Goal: Contribute content: Contribute content

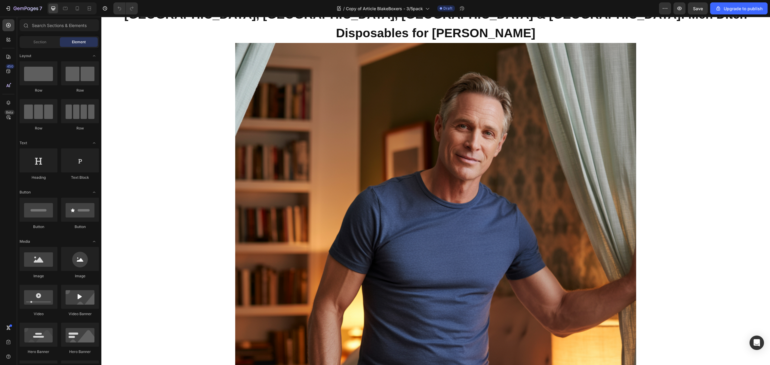
scroll to position [2911, 0]
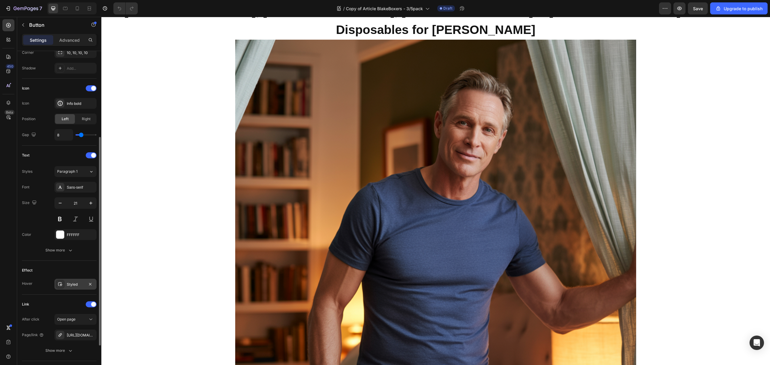
scroll to position [194, 0]
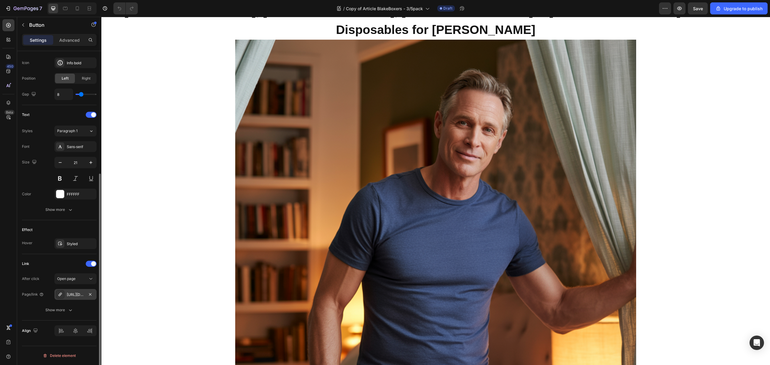
click at [78, 294] on div "[URL][DOMAIN_NAME]" at bounding box center [75, 294] width 17 height 5
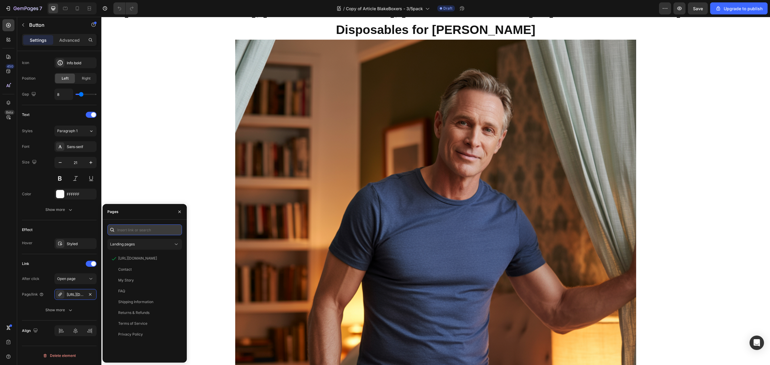
click at [139, 226] on input "text" at bounding box center [144, 230] width 75 height 11
paste input "[URL][DOMAIN_NAME]"
type input "[URL][DOMAIN_NAME]"
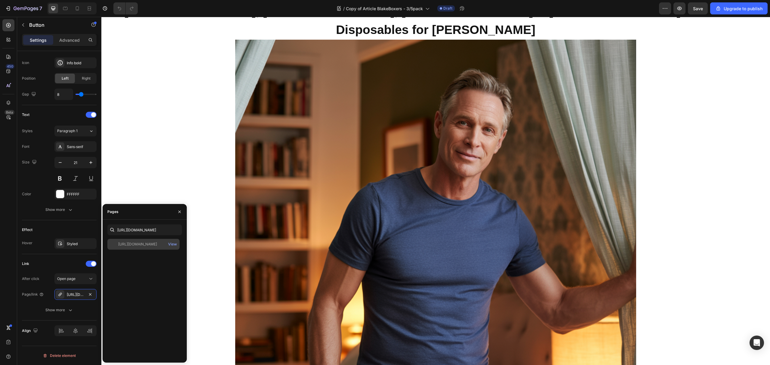
click at [150, 241] on div "[URL][DOMAIN_NAME] View" at bounding box center [143, 244] width 72 height 11
click at [173, 244] on div "View" at bounding box center [172, 244] width 9 height 5
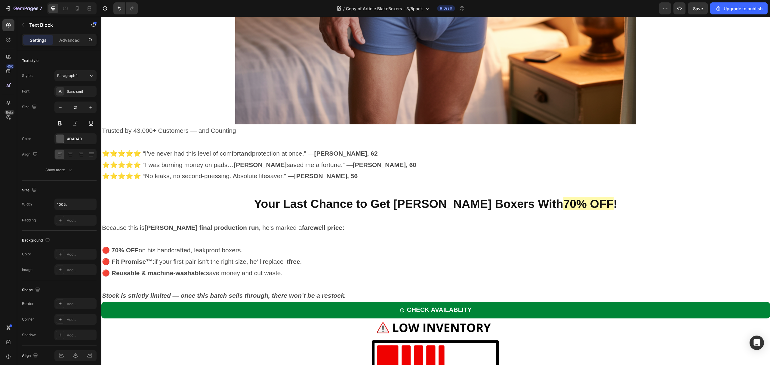
scroll to position [3444, 0]
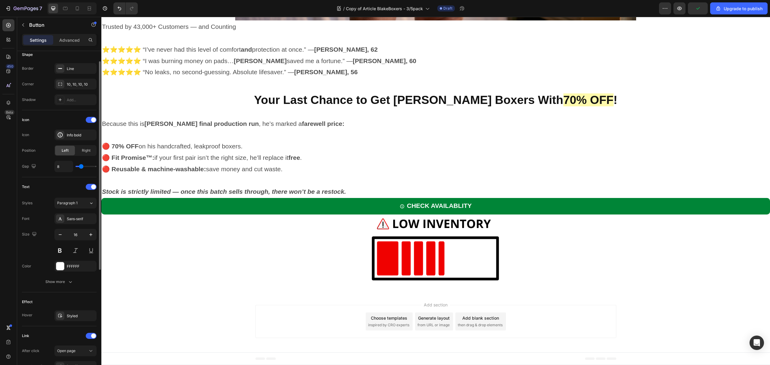
scroll to position [194, 0]
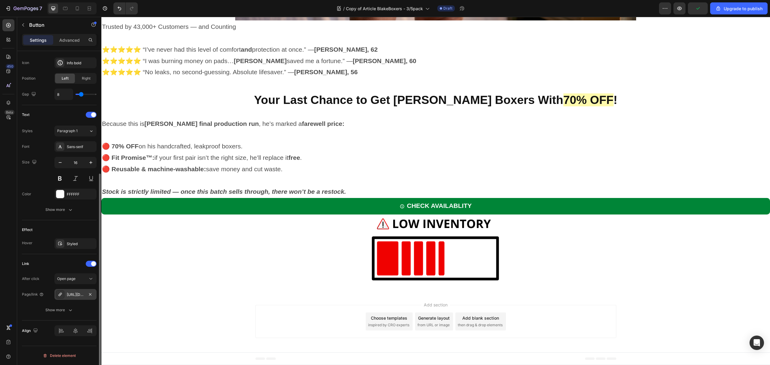
click at [75, 298] on div "[URL][DOMAIN_NAME]" at bounding box center [75, 294] width 42 height 11
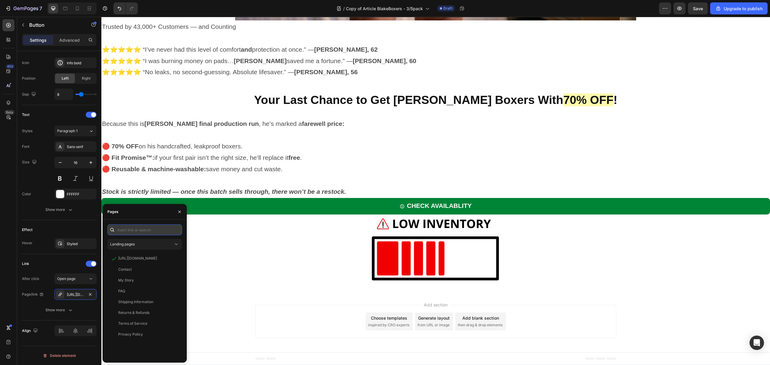
click at [131, 231] on input "text" at bounding box center [144, 230] width 75 height 11
paste input "[URL][DOMAIN_NAME]"
type input "[URL][DOMAIN_NAME]"
click at [142, 246] on div "[URL][DOMAIN_NAME]" at bounding box center [137, 244] width 39 height 5
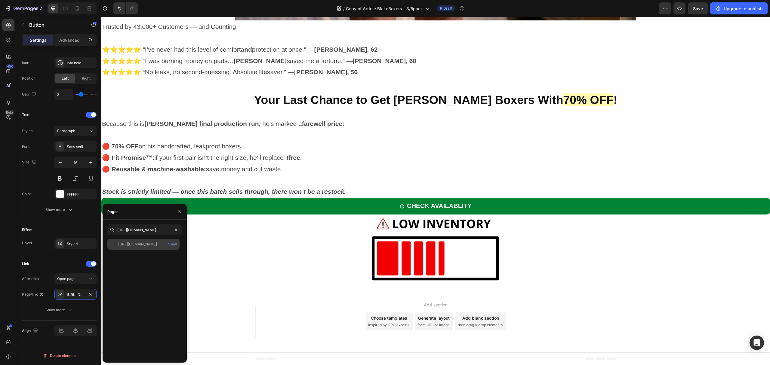
scroll to position [0, 0]
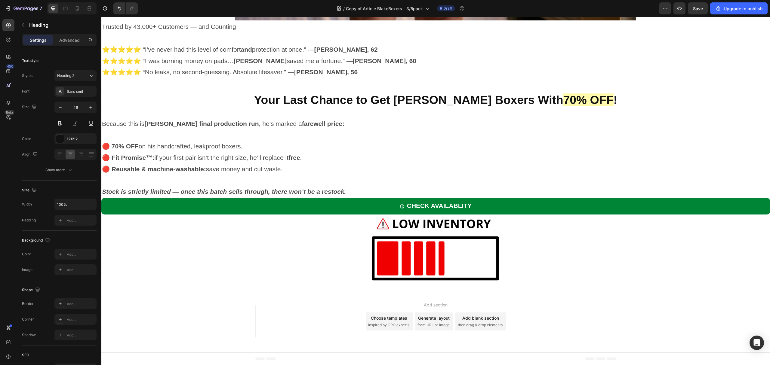
scroll to position [4103, 0]
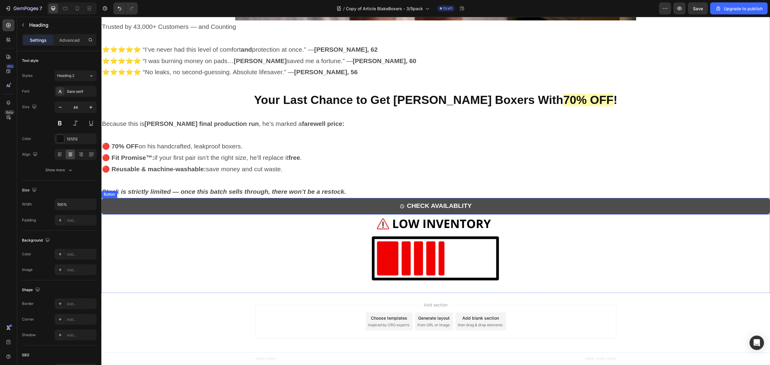
click at [263, 215] on link "CHECK AVAILABLITY" at bounding box center [435, 206] width 669 height 17
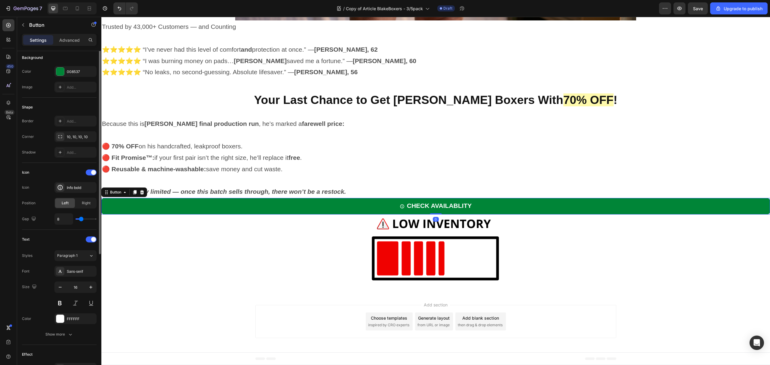
scroll to position [194, 0]
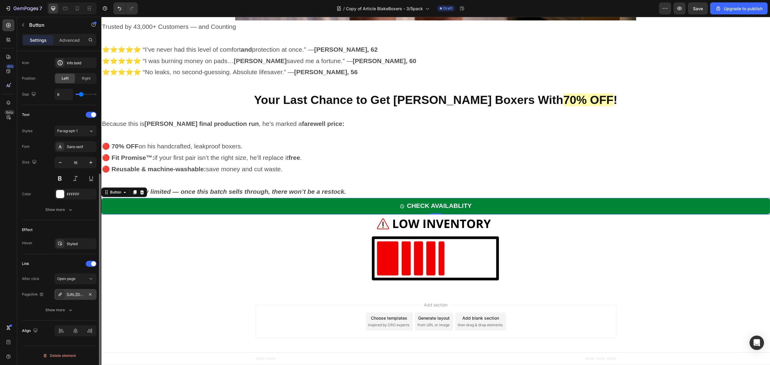
click at [74, 293] on div "[URL][DOMAIN_NAME]" at bounding box center [75, 294] width 17 height 5
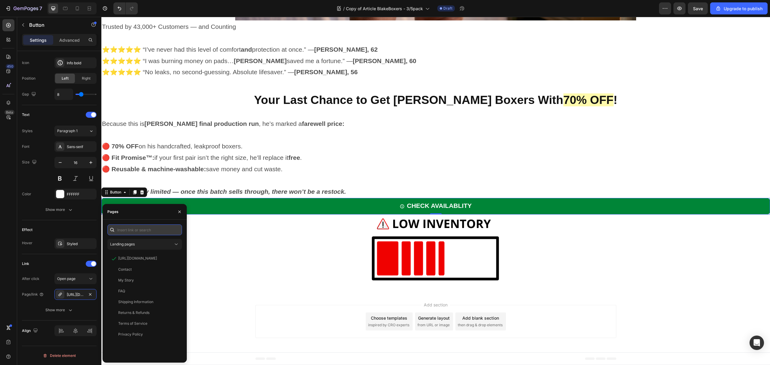
click at [147, 232] on input "text" at bounding box center [144, 230] width 75 height 11
paste input "[URL][DOMAIN_NAME]"
type input "[URL][DOMAIN_NAME]"
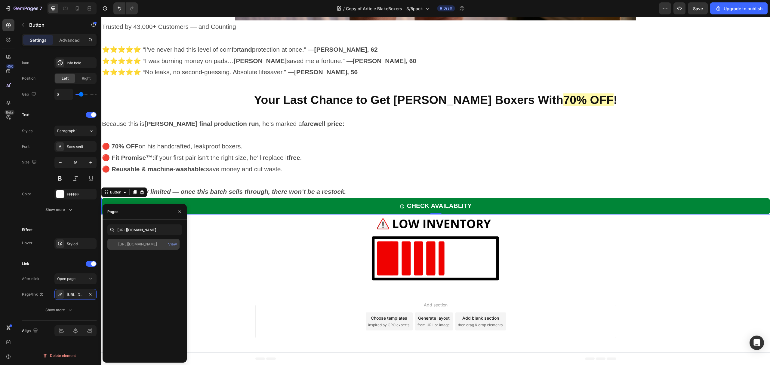
click at [144, 243] on div "[URL][DOMAIN_NAME]" at bounding box center [137, 244] width 39 height 5
click at [234, 261] on div at bounding box center [435, 249] width 669 height 69
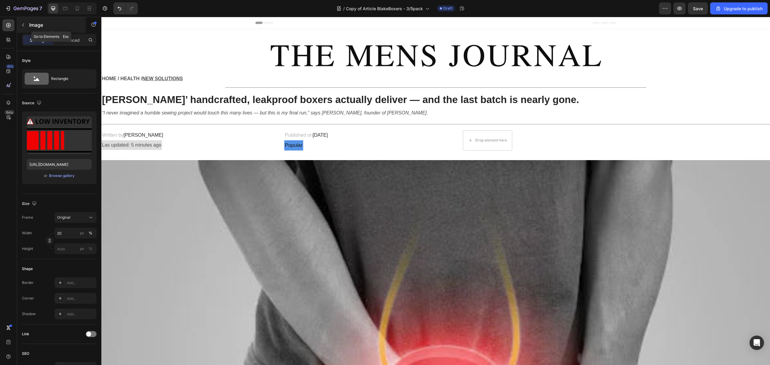
click at [23, 24] on icon "button" at bounding box center [23, 25] width 5 height 5
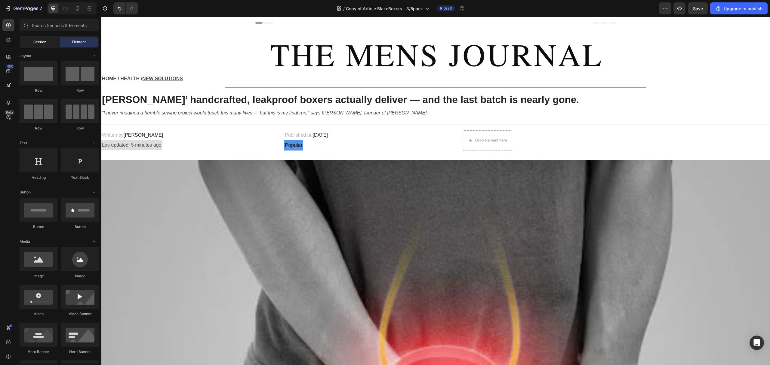
click at [44, 39] on span "Section" at bounding box center [39, 41] width 13 height 5
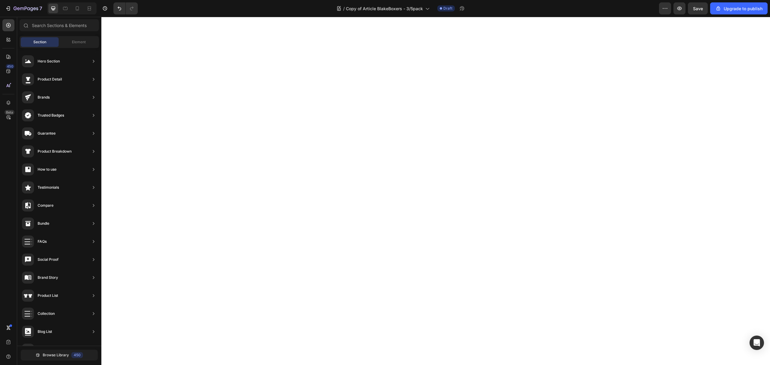
scroll to position [2256, 0]
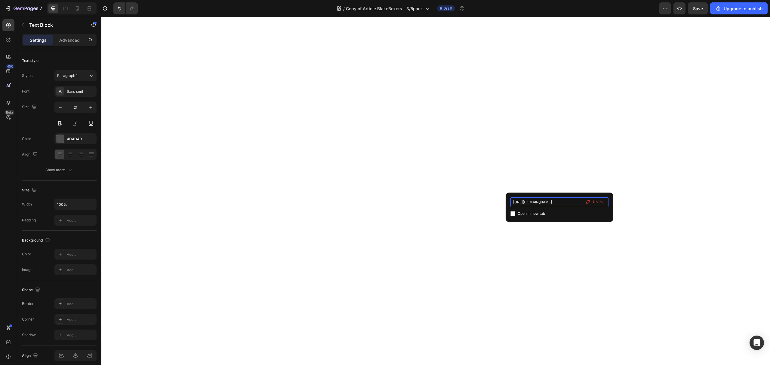
click at [565, 203] on input "[URL][DOMAIN_NAME]" at bounding box center [559, 203] width 98 height 10
paste input "[PERSON_NAME]-s-signature-leakproof-boxers"
type input "[URL][DOMAIN_NAME]"
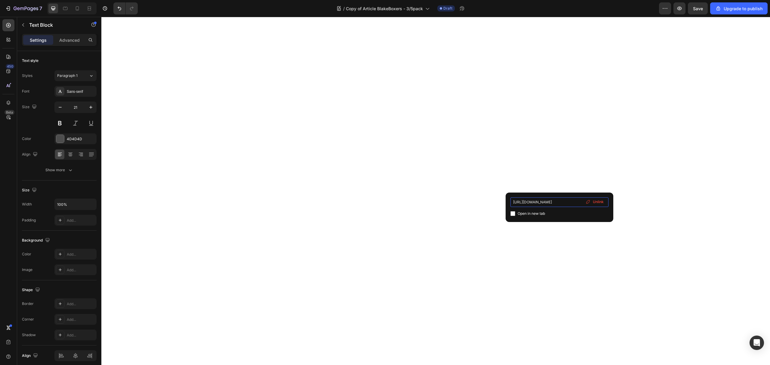
scroll to position [0, 53]
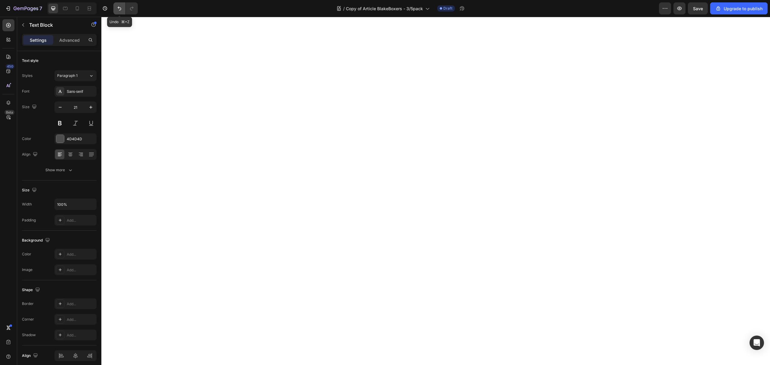
click at [122, 11] on button "Undo/Redo" at bounding box center [119, 8] width 12 height 12
click at [116, 7] on icon "Undo/Redo" at bounding box center [119, 8] width 6 height 6
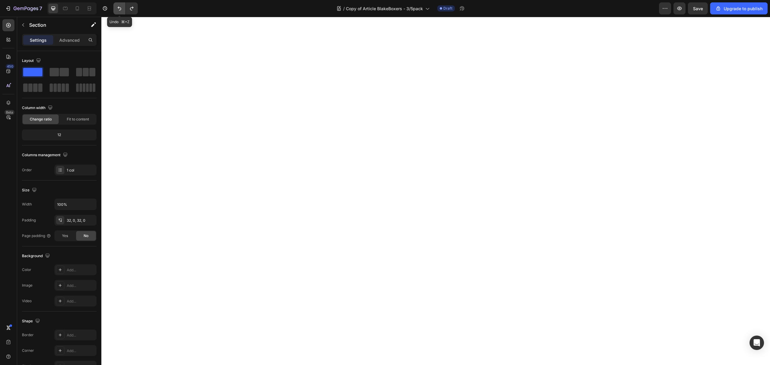
click at [119, 10] on icon "Undo/Redo" at bounding box center [120, 9] width 4 height 4
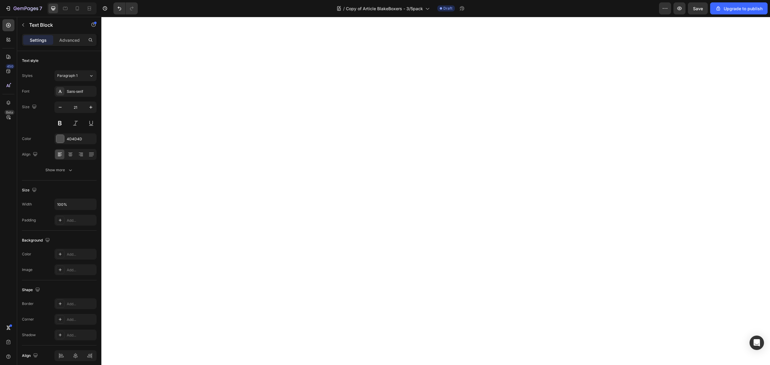
drag, startPoint x: 123, startPoint y: 198, endPoint x: 509, endPoint y: 190, distance: 385.9
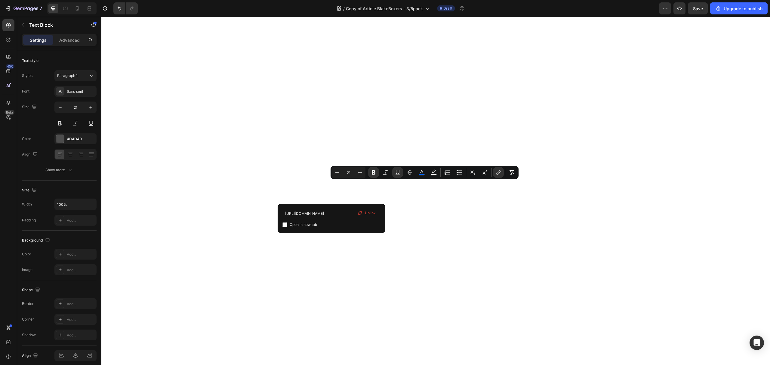
drag, startPoint x: 331, startPoint y: 198, endPoint x: 559, endPoint y: 190, distance: 228.4
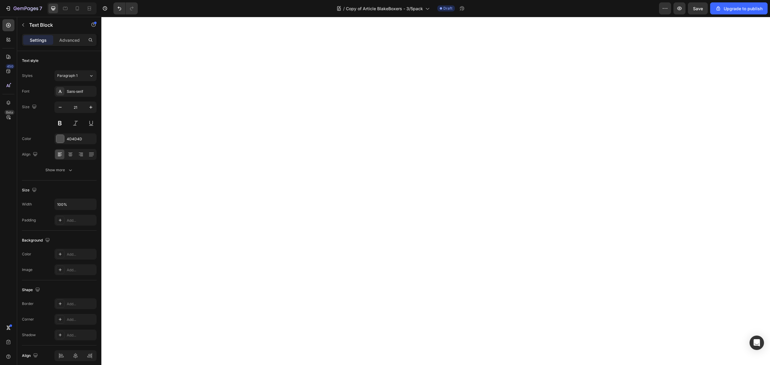
drag, startPoint x: 558, startPoint y: 188, endPoint x: 530, endPoint y: 187, distance: 28.3
drag, startPoint x: 124, startPoint y: 198, endPoint x: 512, endPoint y: 194, distance: 388.6
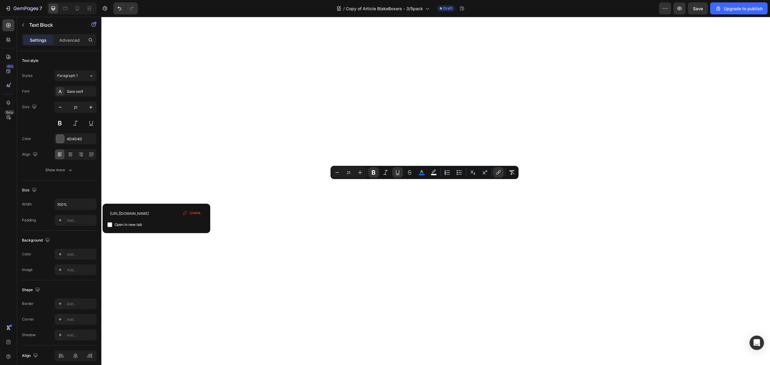
drag, startPoint x: 122, startPoint y: 198, endPoint x: 559, endPoint y: 186, distance: 436.8
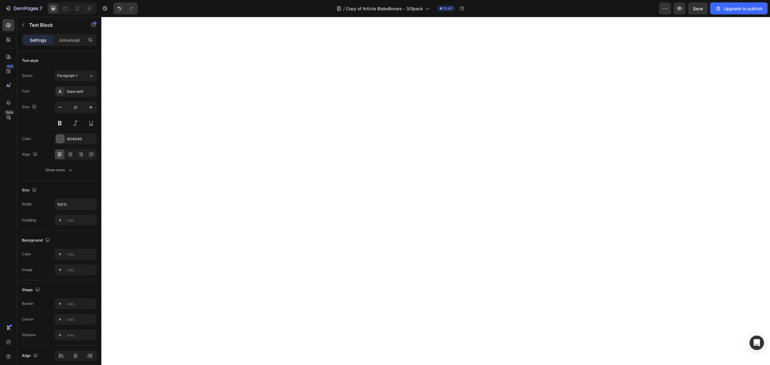
click at [123, 9] on button "Undo/Redo" at bounding box center [119, 8] width 12 height 12
click at [122, 9] on icon "Undo/Redo" at bounding box center [119, 8] width 6 height 6
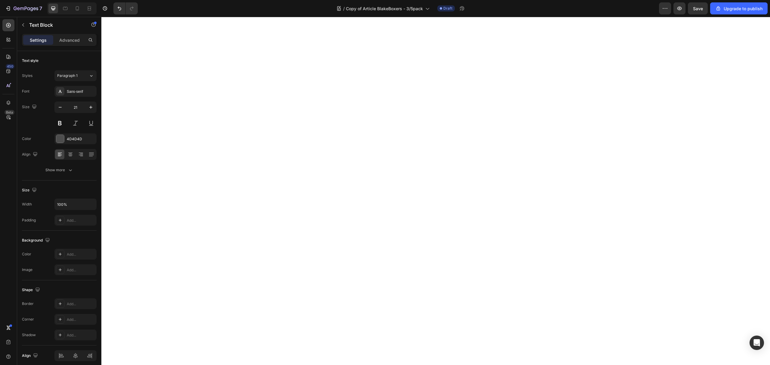
drag, startPoint x: 560, startPoint y: 186, endPoint x: 520, endPoint y: 186, distance: 39.7
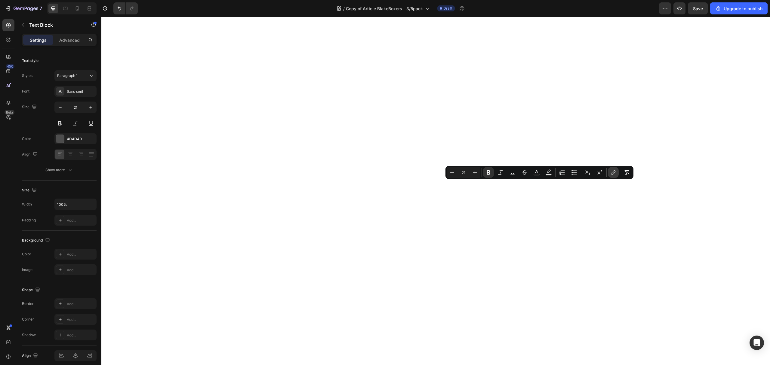
click at [616, 175] on button "link" at bounding box center [613, 172] width 11 height 11
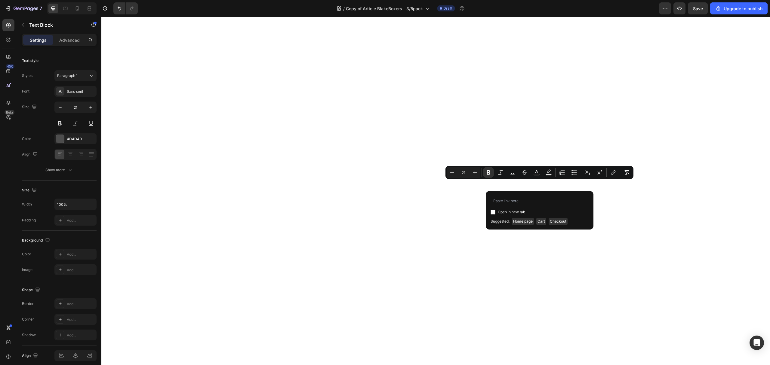
type input "[URL][DOMAIN_NAME]"
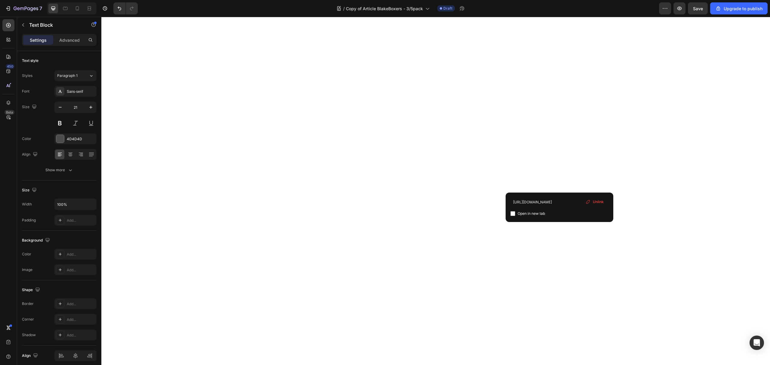
drag, startPoint x: 559, startPoint y: 186, endPoint x: 521, endPoint y: 187, distance: 38.2
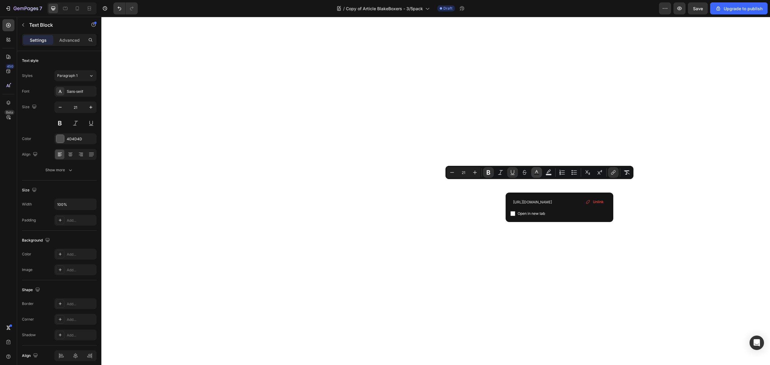
click at [539, 174] on rect "Editor contextual toolbar" at bounding box center [537, 175] width 6 height 2
type input "4D4D4D"
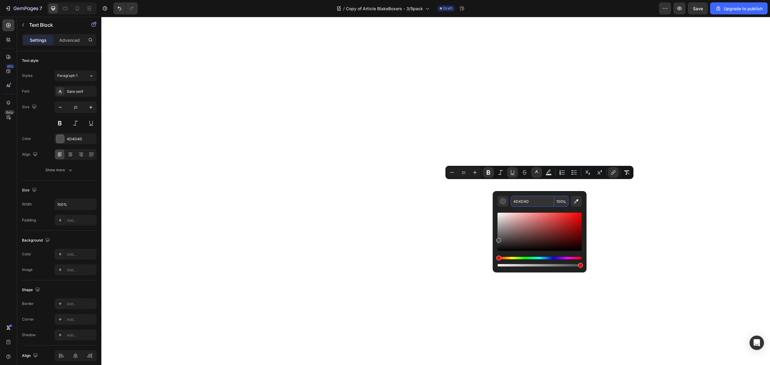
drag, startPoint x: 531, startPoint y: 202, endPoint x: 516, endPoint y: 202, distance: 15.0
click at [516, 202] on input "4D4D4D" at bounding box center [532, 201] width 43 height 11
click at [521, 202] on input "4D4D4D" at bounding box center [532, 201] width 43 height 11
paste input "#0066ff"
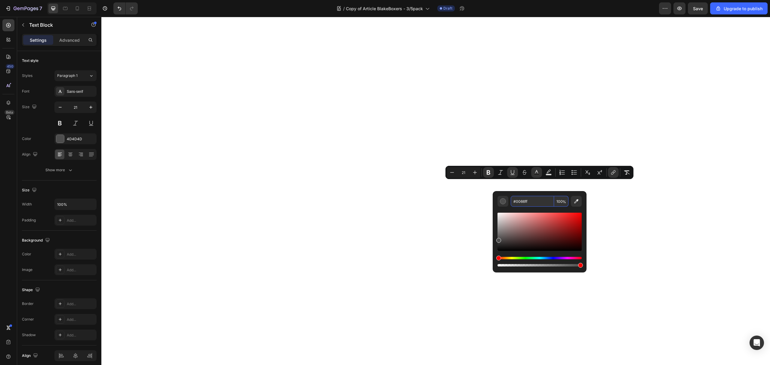
type input "0066FF"
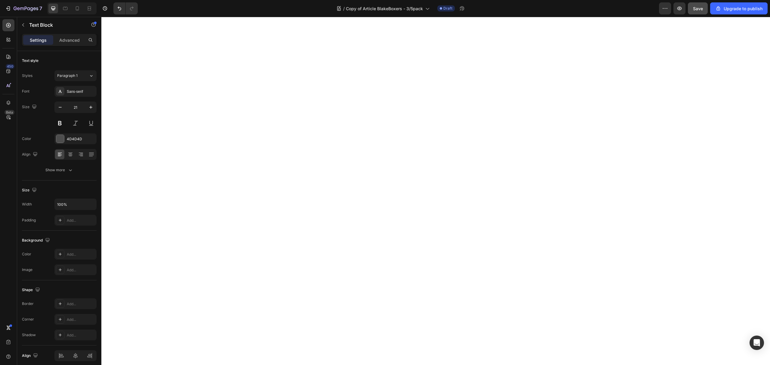
click at [699, 7] on span "Save" at bounding box center [698, 8] width 10 height 5
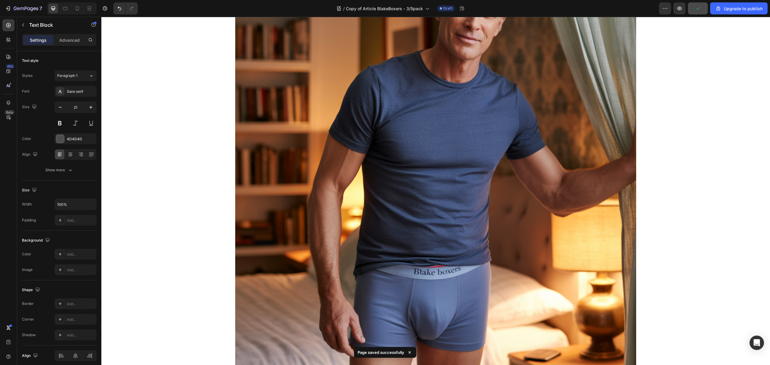
scroll to position [3049, 0]
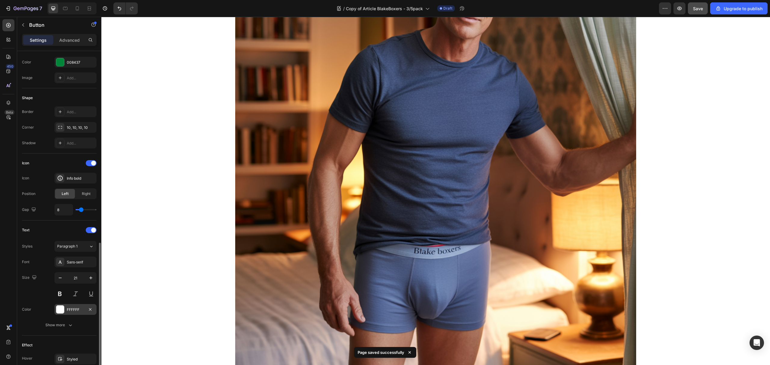
scroll to position [194, 0]
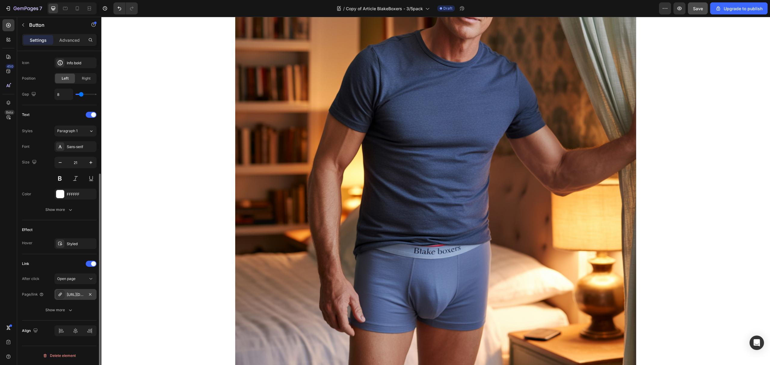
click at [75, 297] on div "[URL][DOMAIN_NAME]" at bounding box center [75, 294] width 17 height 5
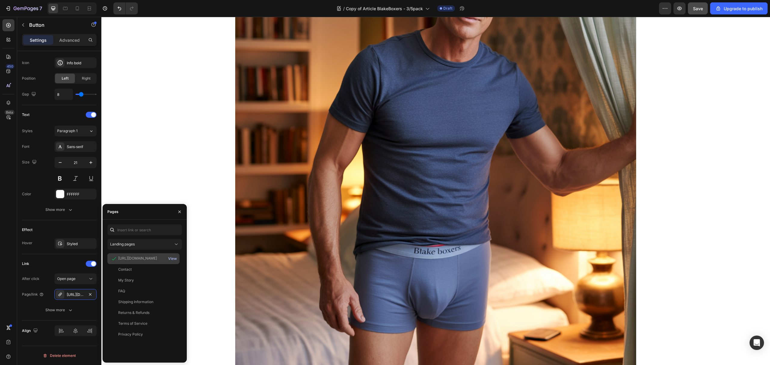
click at [174, 258] on div "View" at bounding box center [172, 258] width 9 height 5
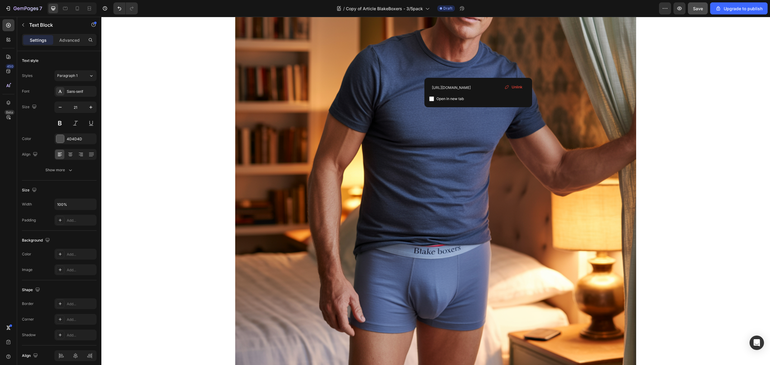
drag, startPoint x: 478, startPoint y: 72, endPoint x: 550, endPoint y: 95, distance: 75.3
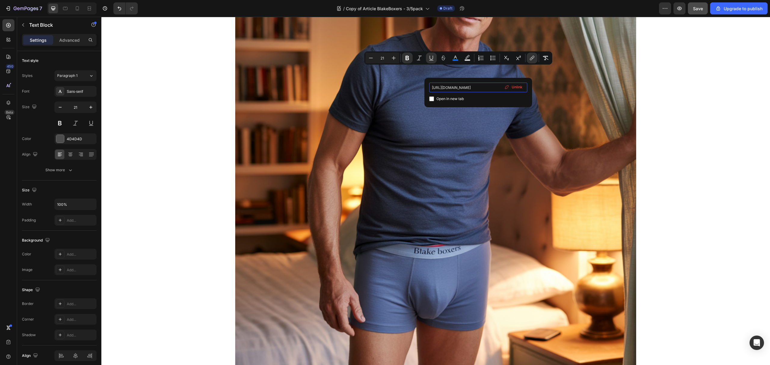
click at [460, 88] on input "[URL][DOMAIN_NAME]" at bounding box center [478, 88] width 98 height 10
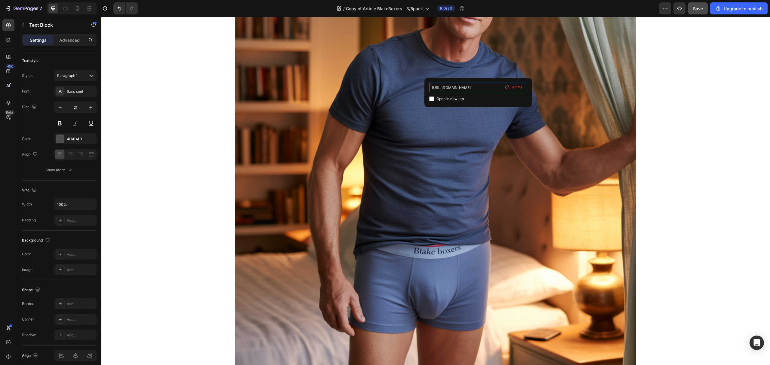
type input "#0066ff"
click at [455, 86] on input "#0066ff" at bounding box center [478, 88] width 98 height 10
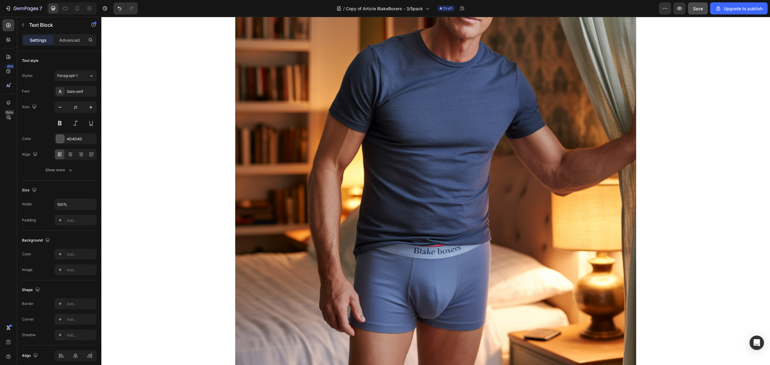
drag, startPoint x: 457, startPoint y: 75, endPoint x: 471, endPoint y: 75, distance: 14.1
drag, startPoint x: 477, startPoint y: 72, endPoint x: 440, endPoint y: 72, distance: 37.3
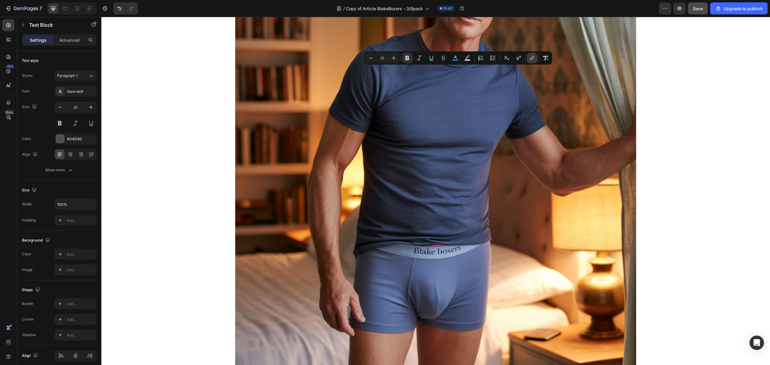
click at [533, 60] on icon "Editor contextual toolbar" at bounding box center [532, 58] width 6 height 6
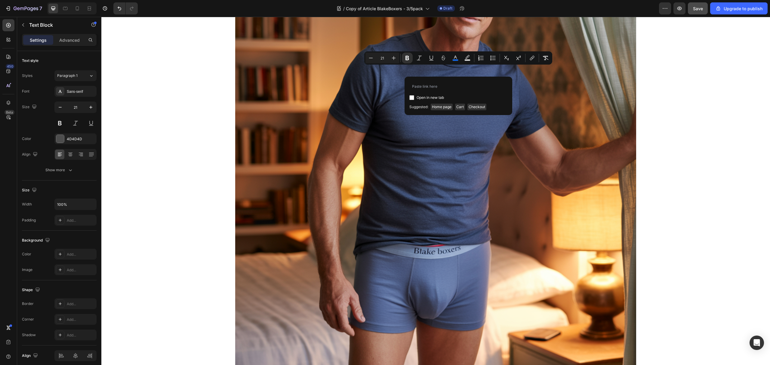
type input "[URL][DOMAIN_NAME]"
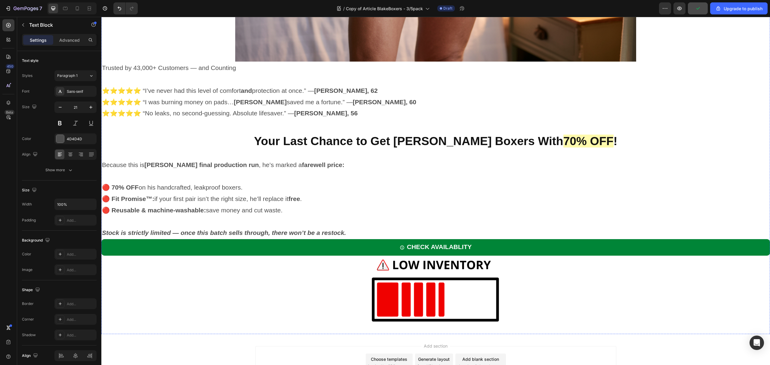
scroll to position [3400, 0]
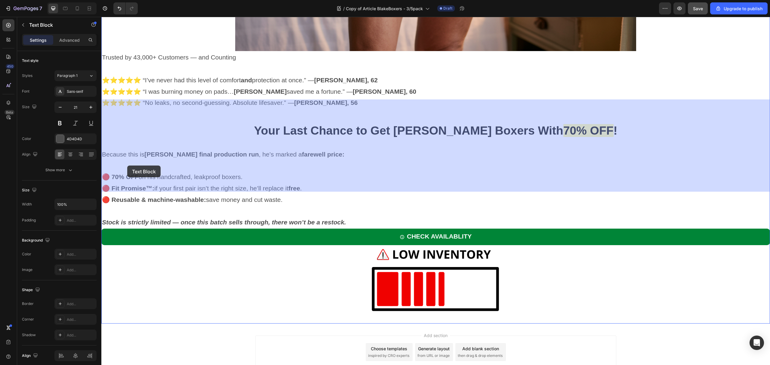
drag, startPoint x: 136, startPoint y: 163, endPoint x: 127, endPoint y: 166, distance: 9.3
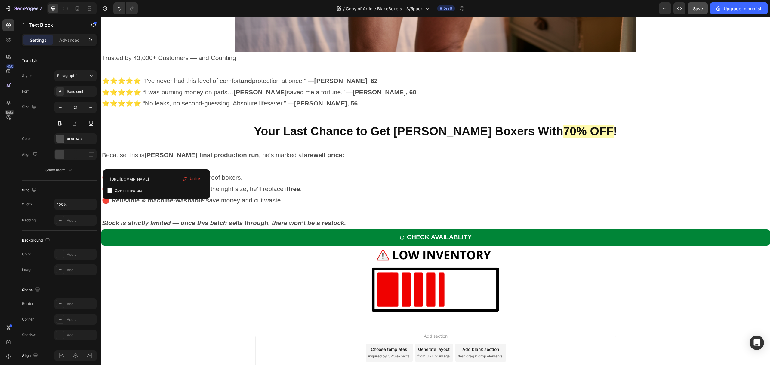
drag, startPoint x: 138, startPoint y: 163, endPoint x: 103, endPoint y: 164, distance: 35.5
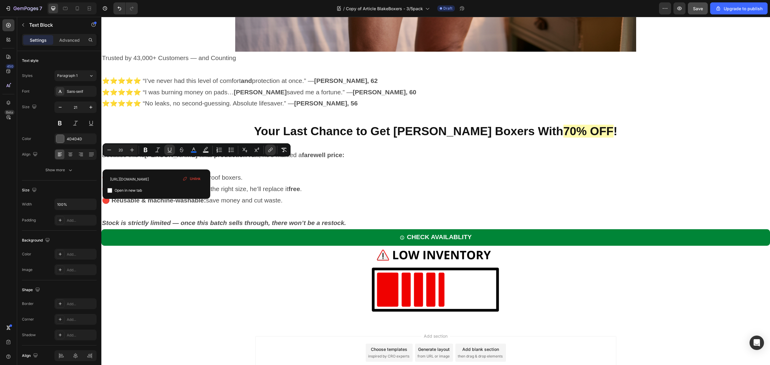
click at [194, 181] on span "Unlink" at bounding box center [195, 178] width 11 height 5
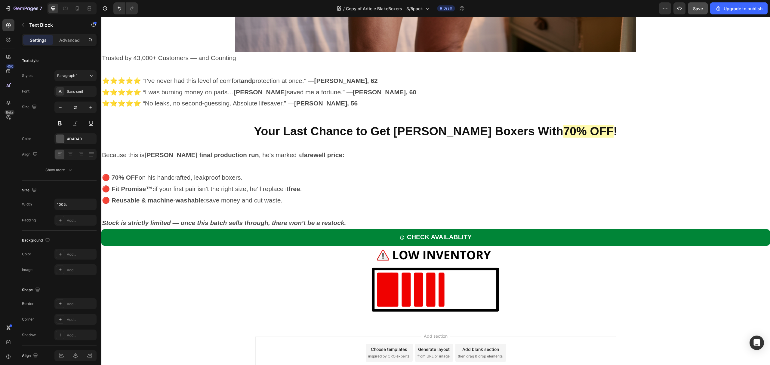
drag, startPoint x: 137, startPoint y: 165, endPoint x: 102, endPoint y: 165, distance: 35.8
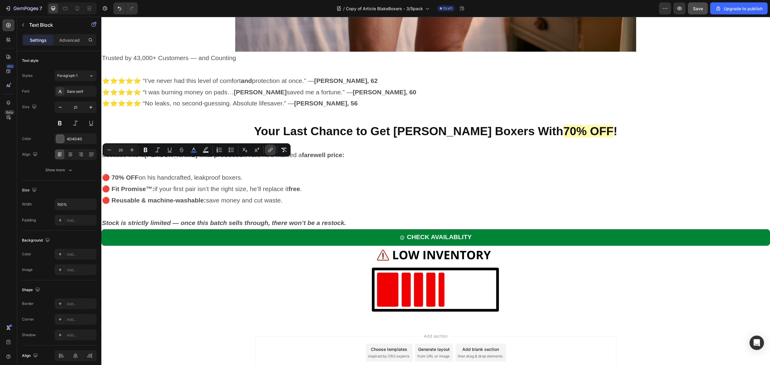
click at [272, 153] on icon "Editor contextual toolbar" at bounding box center [270, 150] width 6 height 6
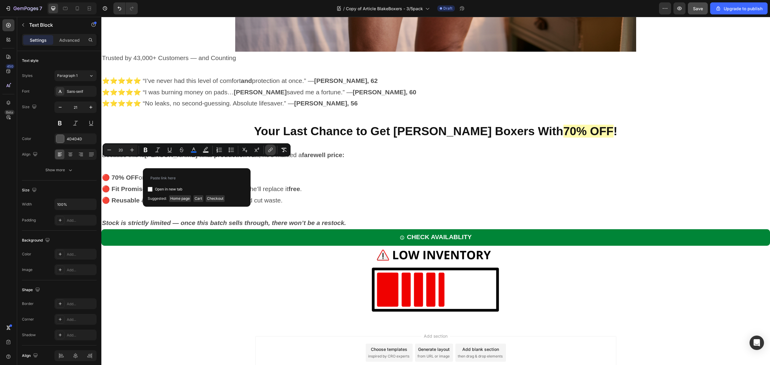
type input "[URL][DOMAIN_NAME]"
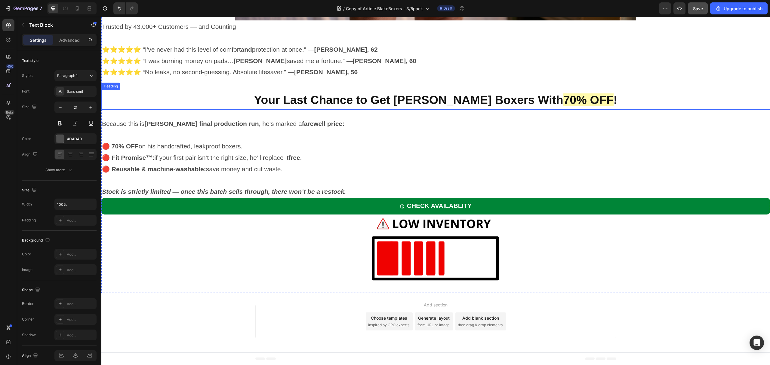
scroll to position [4124, 0]
click at [700, 13] on button "Save" at bounding box center [698, 8] width 20 height 12
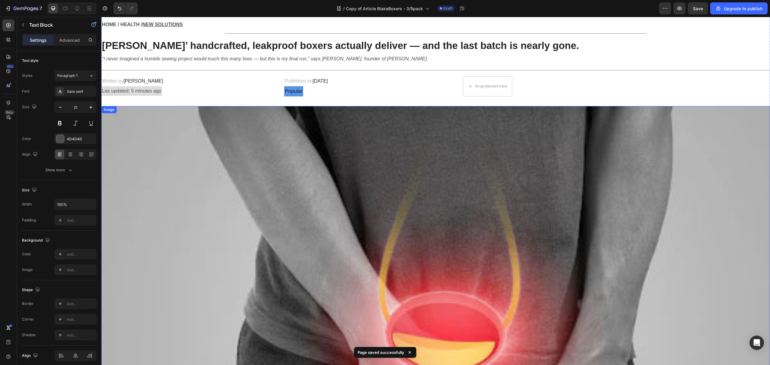
scroll to position [0, 0]
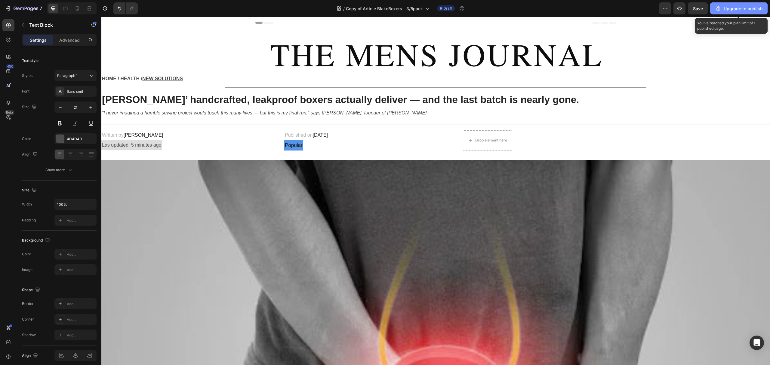
click at [740, 10] on div "Upgrade to publish" at bounding box center [738, 8] width 47 height 6
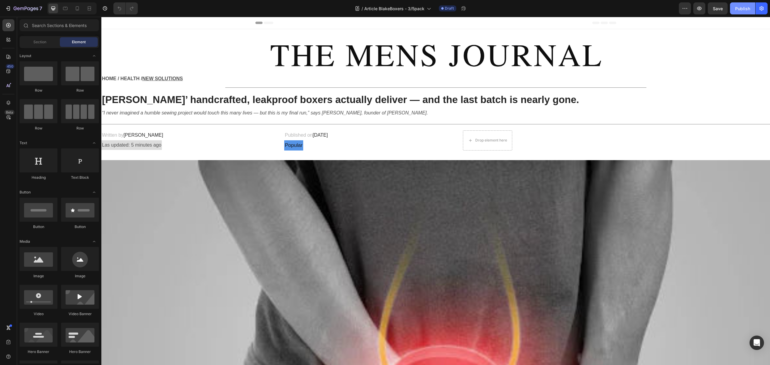
click at [738, 11] on div "Publish" at bounding box center [742, 8] width 15 height 6
